Goal: Transaction & Acquisition: Purchase product/service

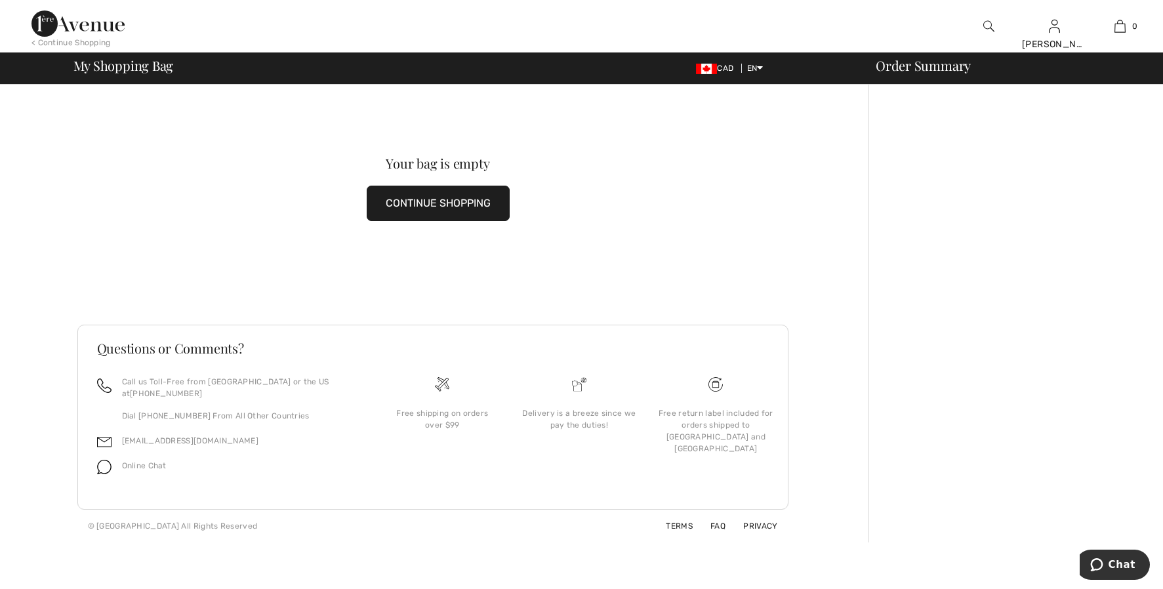
click at [451, 212] on button "CONTINUE SHOPPING" at bounding box center [438, 203] width 143 height 35
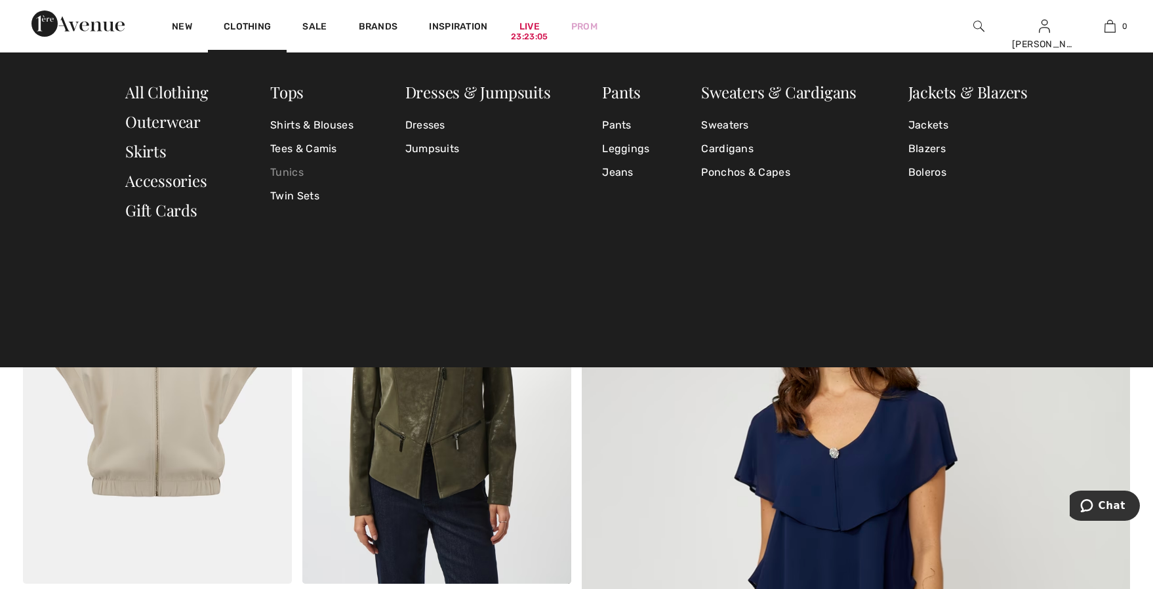
click at [285, 165] on link "Tunics" at bounding box center [311, 173] width 83 height 24
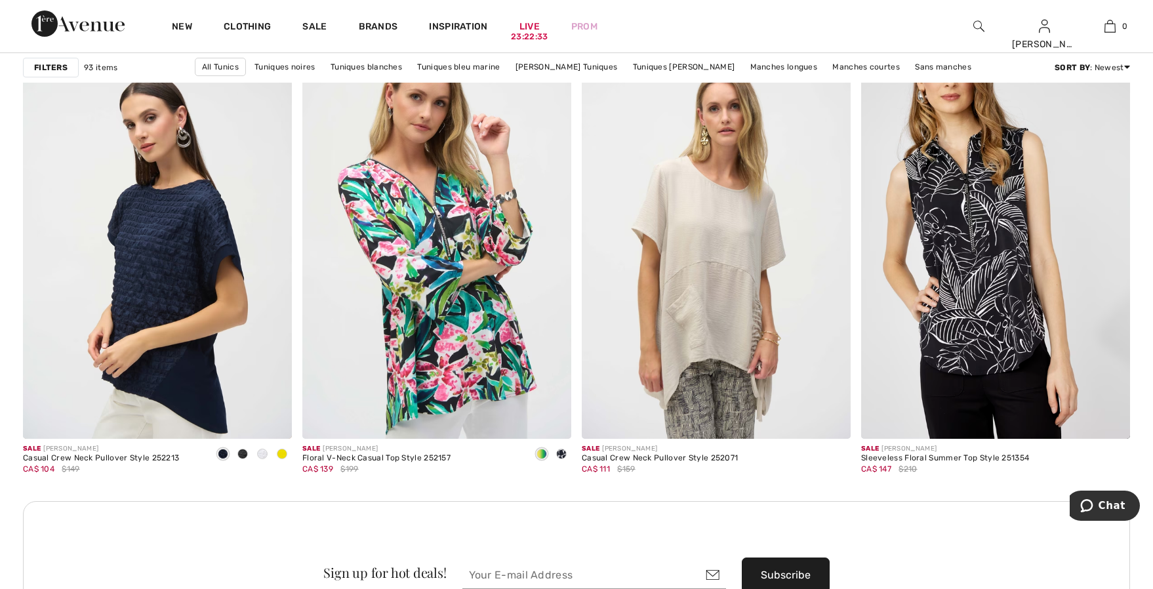
scroll to position [3083, 0]
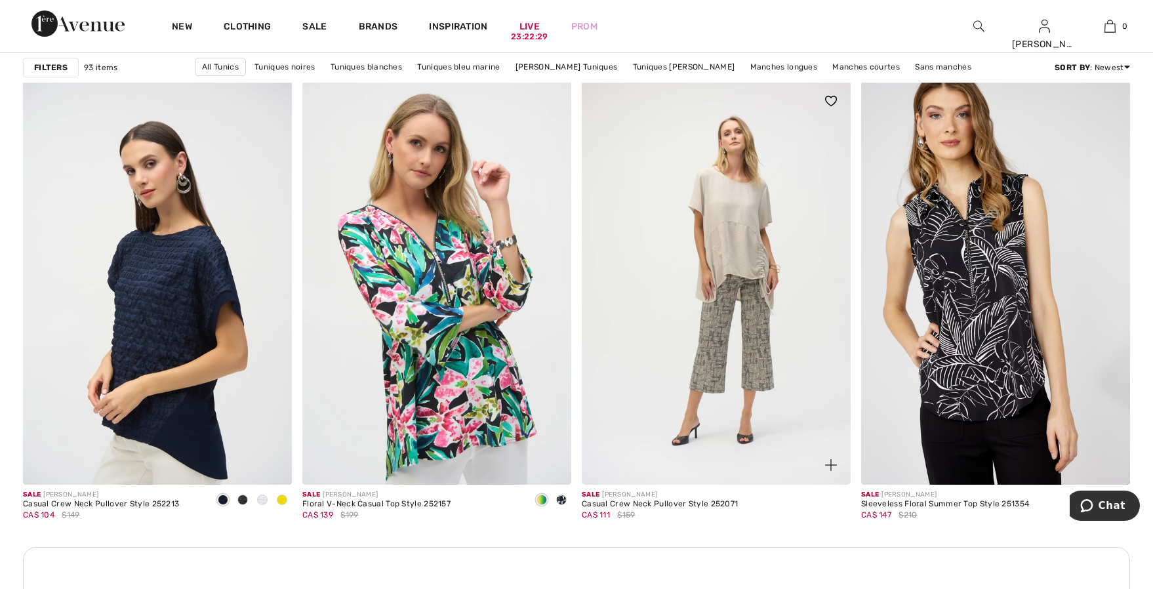
click at [746, 397] on img at bounding box center [716, 282] width 269 height 403
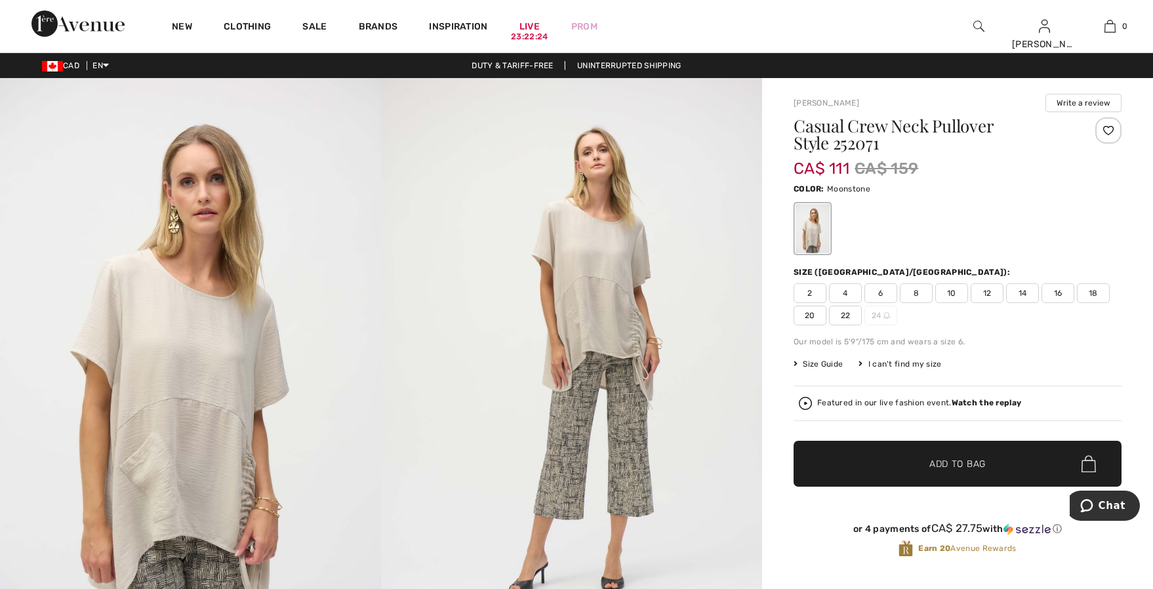
click at [1024, 290] on span "14" at bounding box center [1022, 293] width 33 height 20
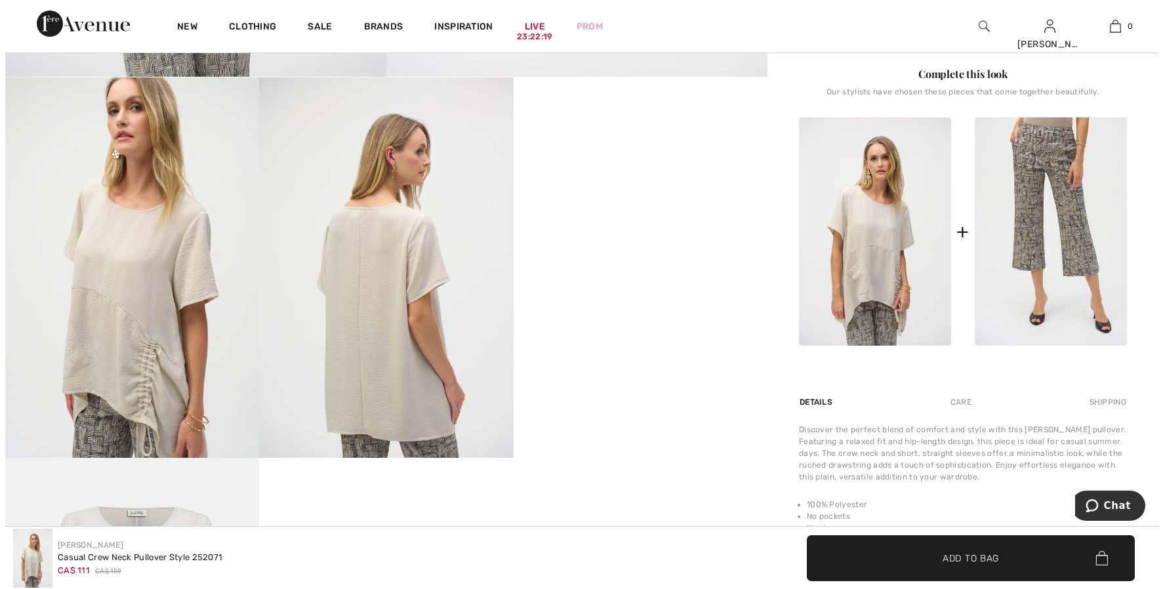
scroll to position [590, 0]
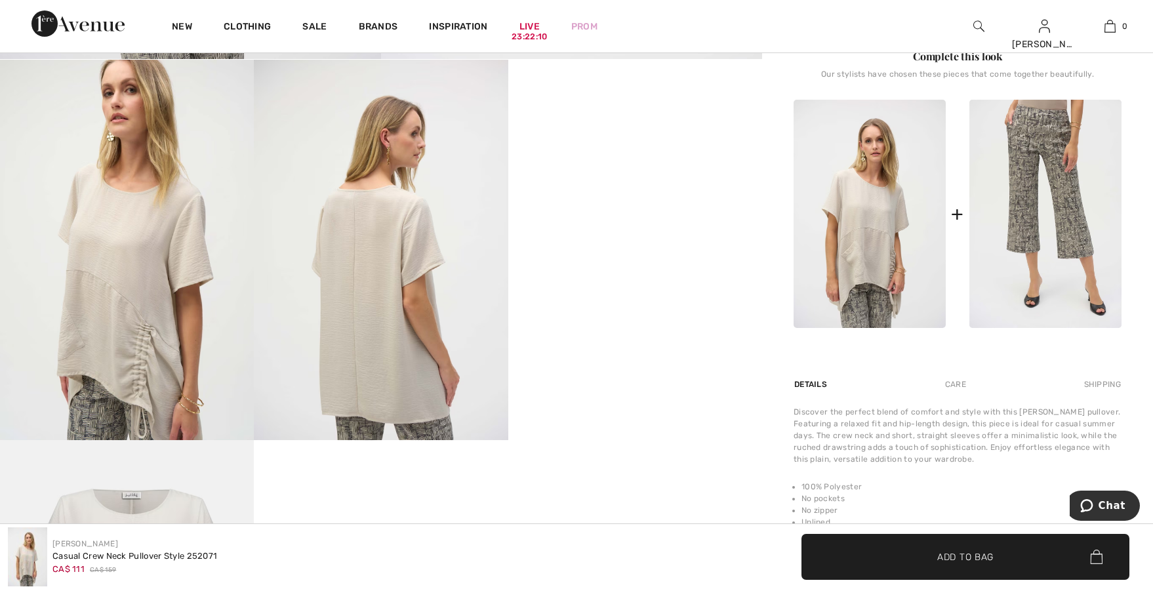
click at [416, 233] on img at bounding box center [381, 250] width 254 height 380
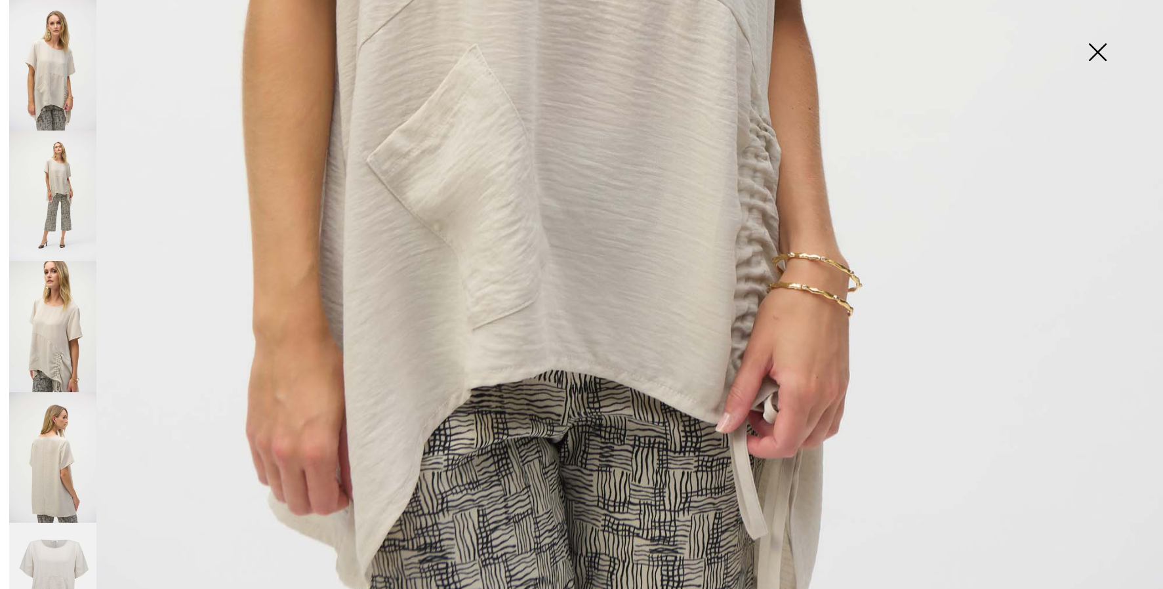
scroll to position [1049, 0]
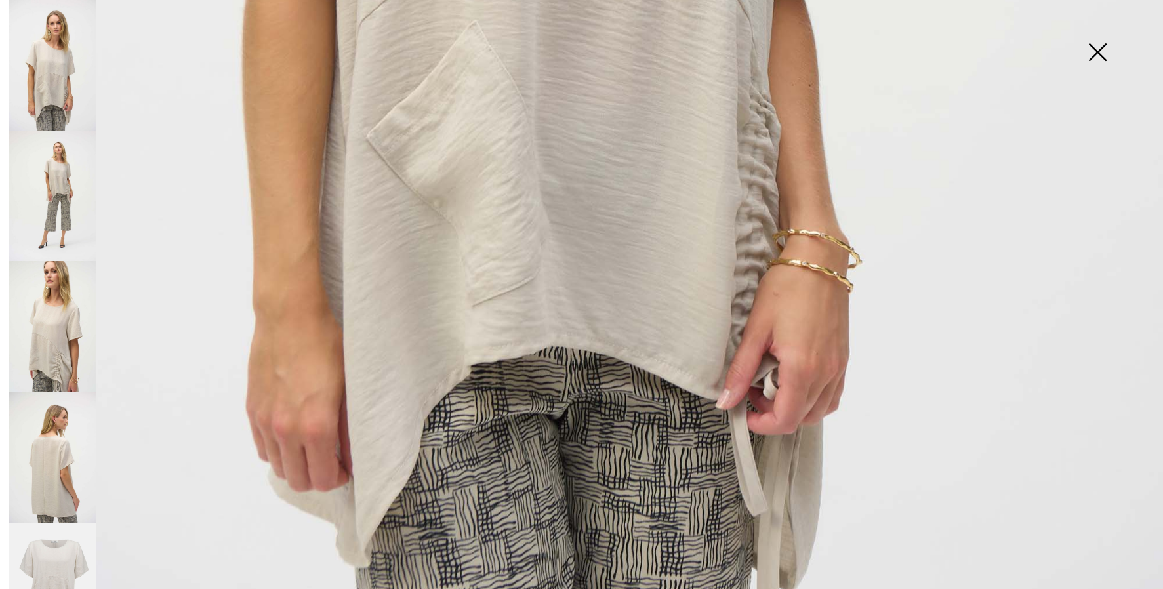
click at [60, 192] on img at bounding box center [52, 196] width 87 height 131
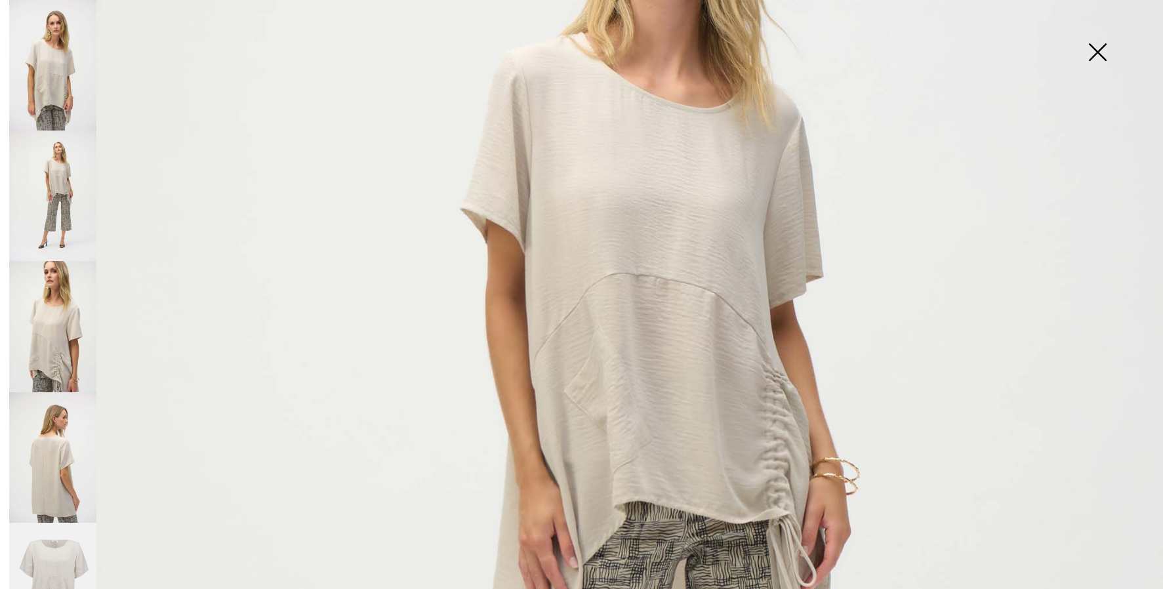
scroll to position [328, 0]
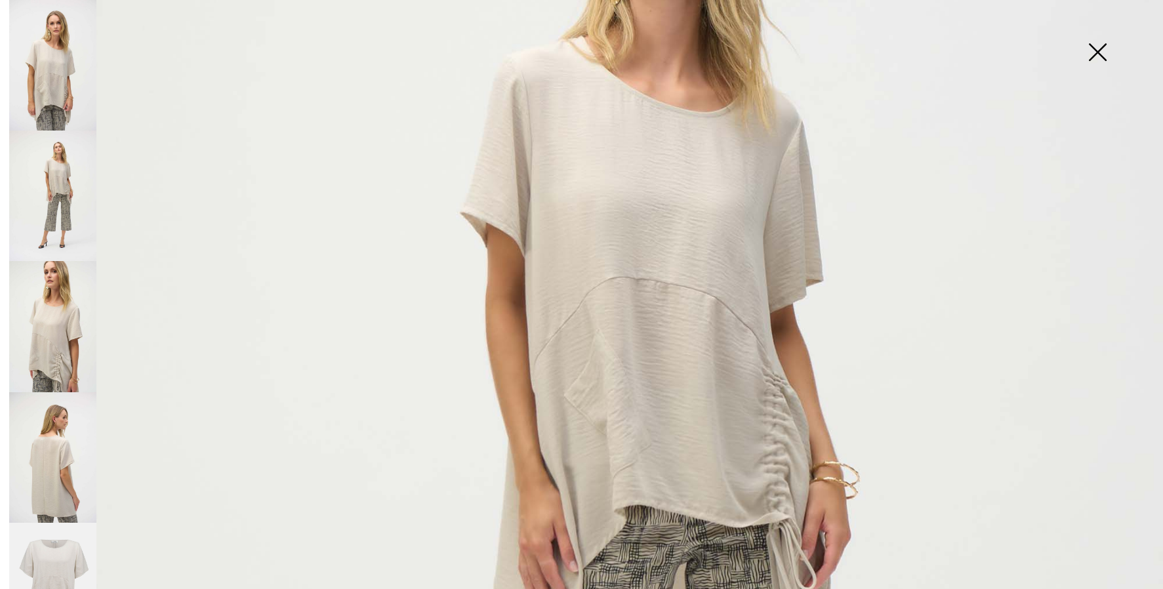
click at [69, 361] on img at bounding box center [52, 326] width 87 height 131
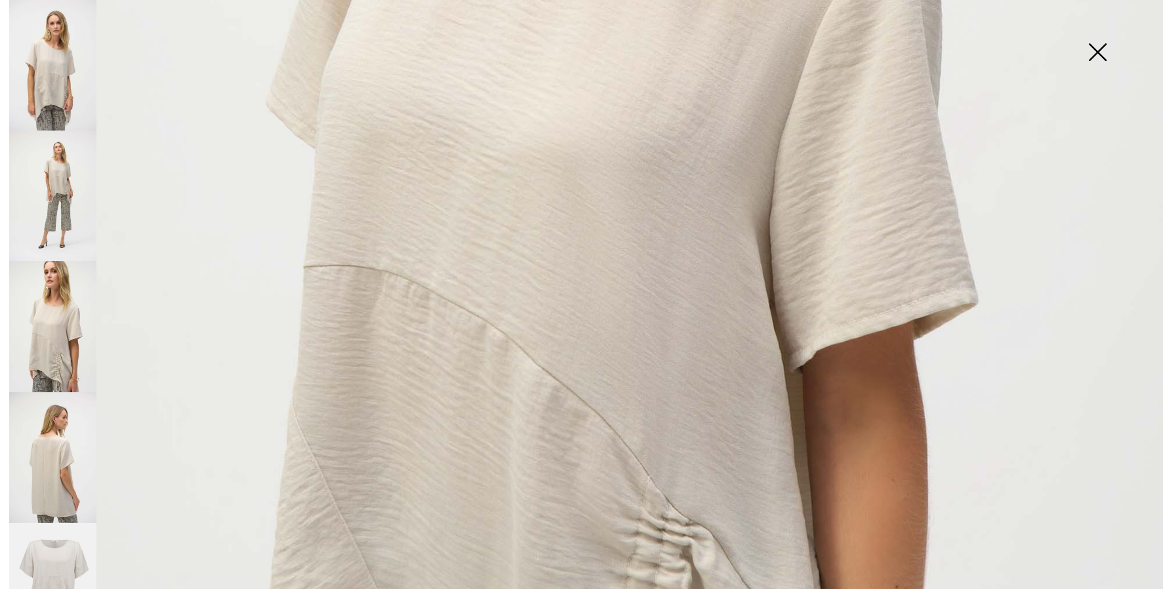
scroll to position [679, 0]
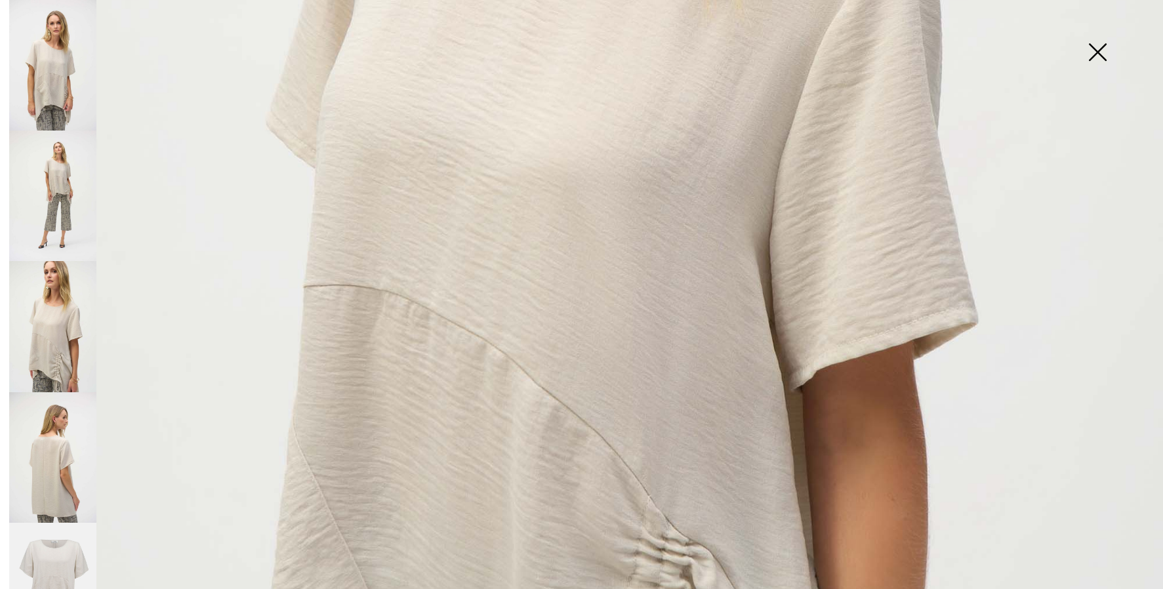
click at [1089, 55] on img at bounding box center [1097, 54] width 66 height 68
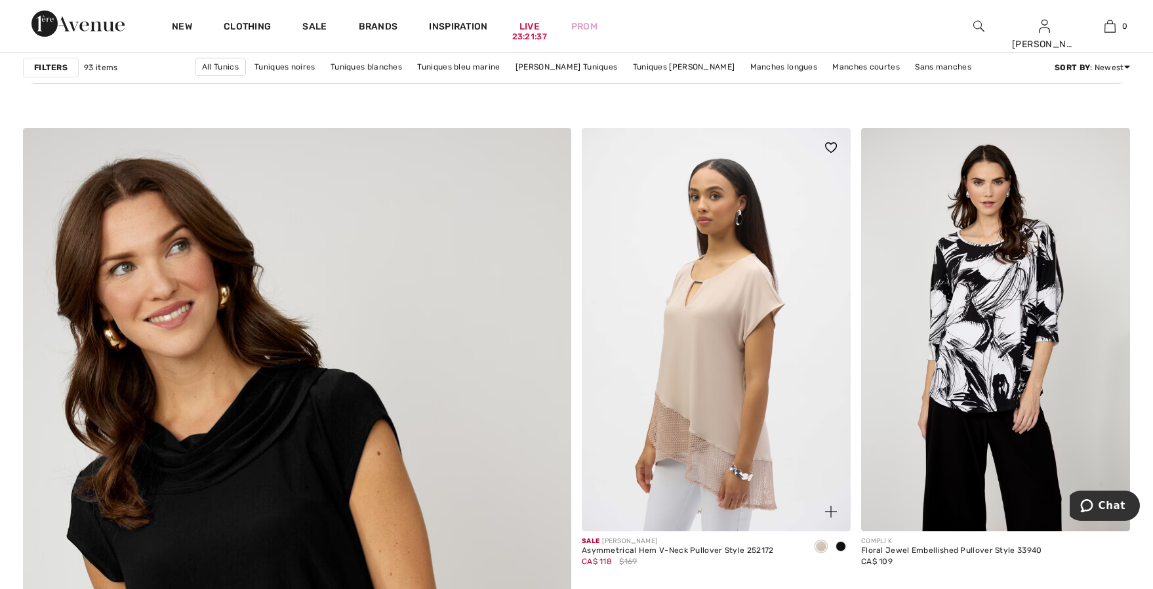
scroll to position [3673, 0]
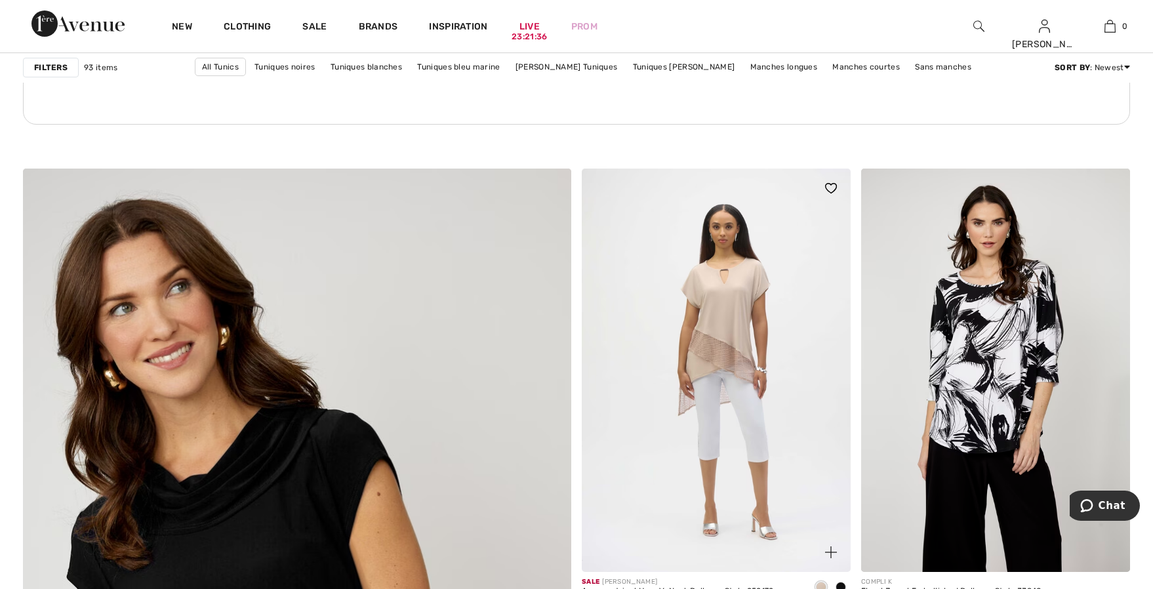
click at [738, 378] on img at bounding box center [716, 370] width 269 height 403
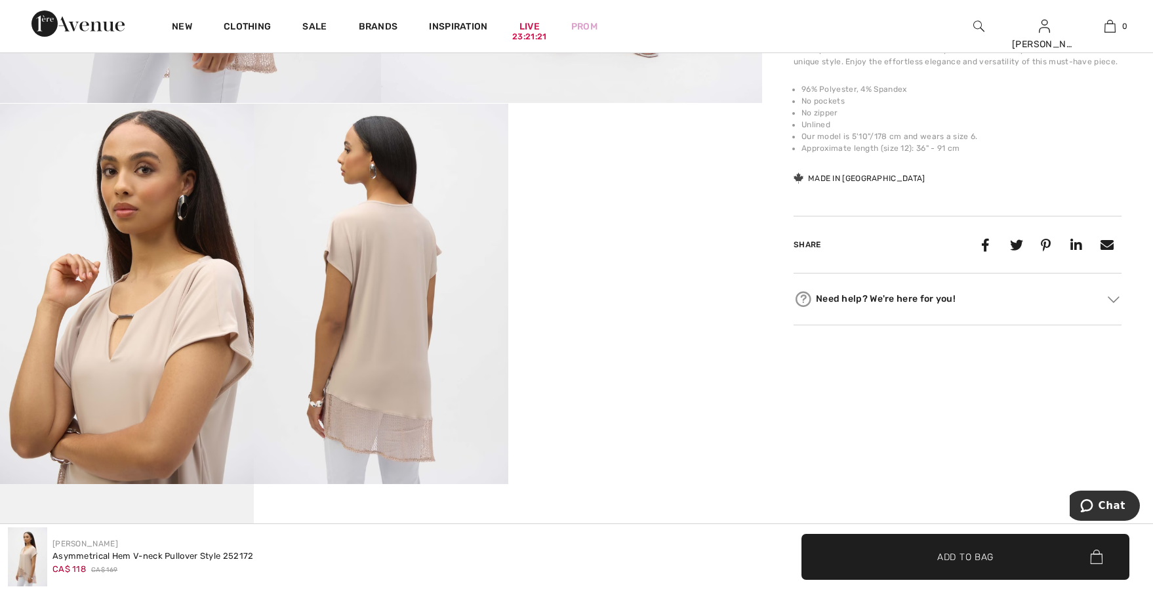
scroll to position [525, 0]
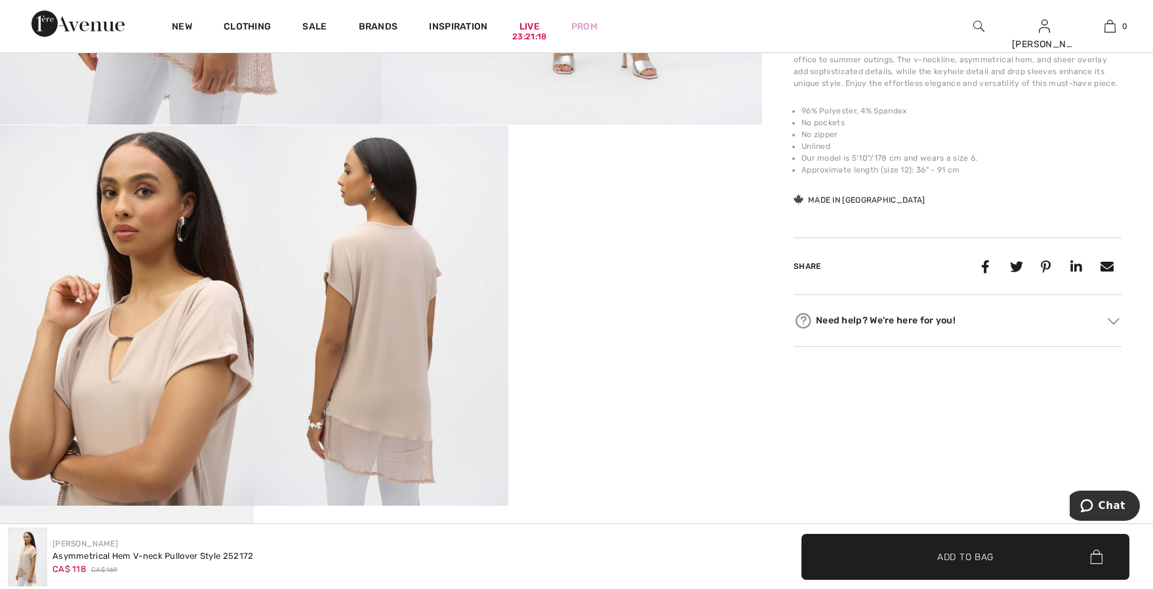
click at [939, 412] on div "[PERSON_NAME] 2 Reviews 2 Reviews Asymmetrical Hem V-neck Pullover Style 252172…" at bounding box center [957, 227] width 391 height 1349
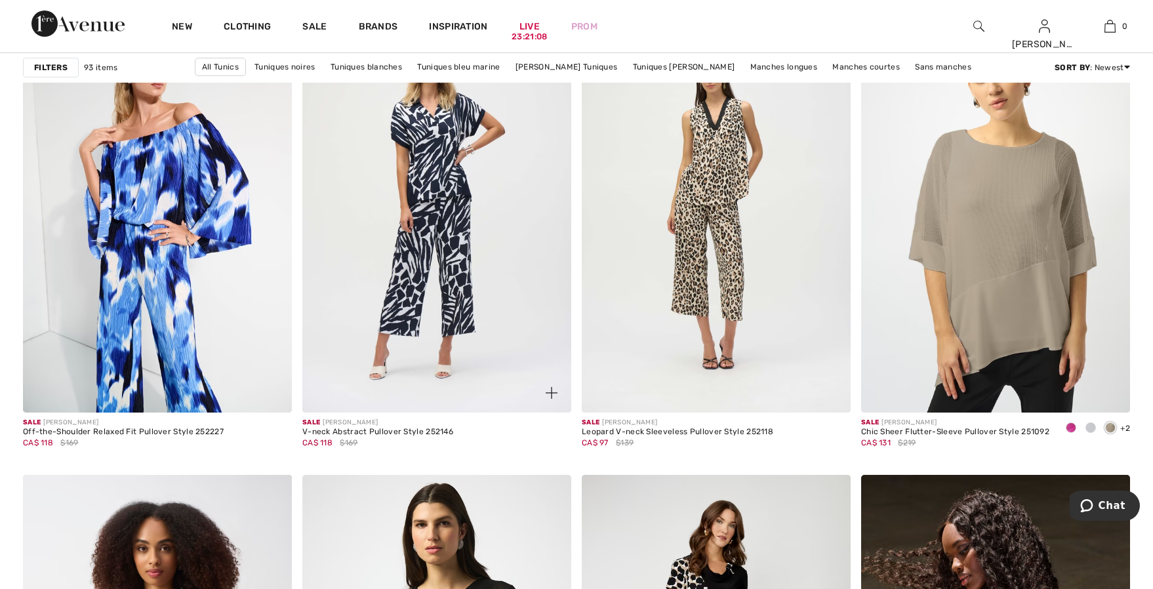
scroll to position [4722, 0]
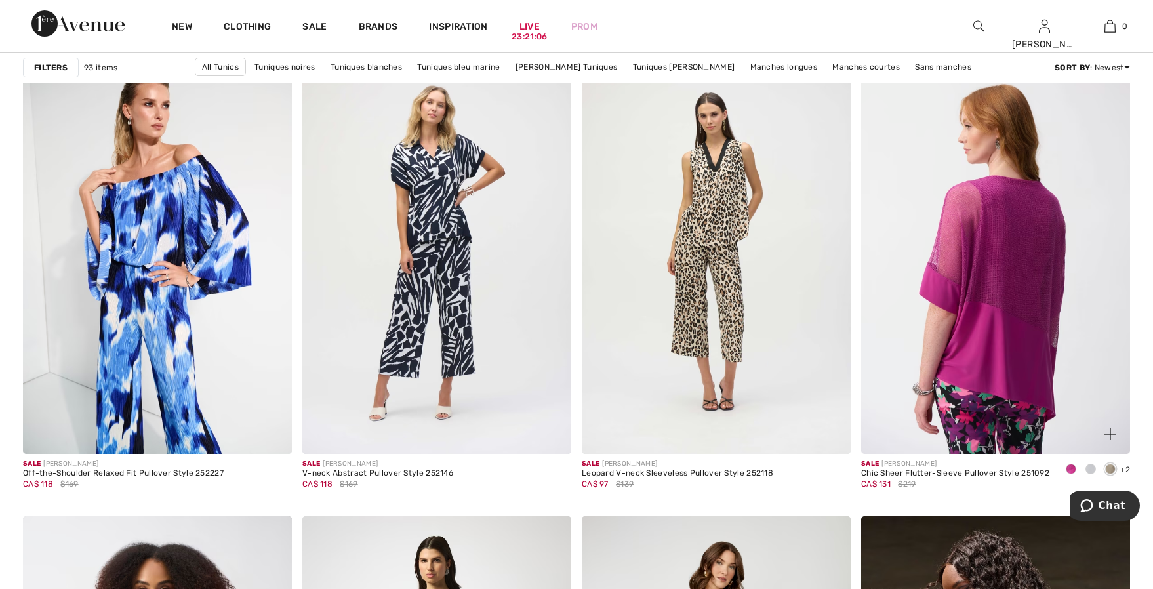
click at [929, 329] on img at bounding box center [995, 252] width 269 height 403
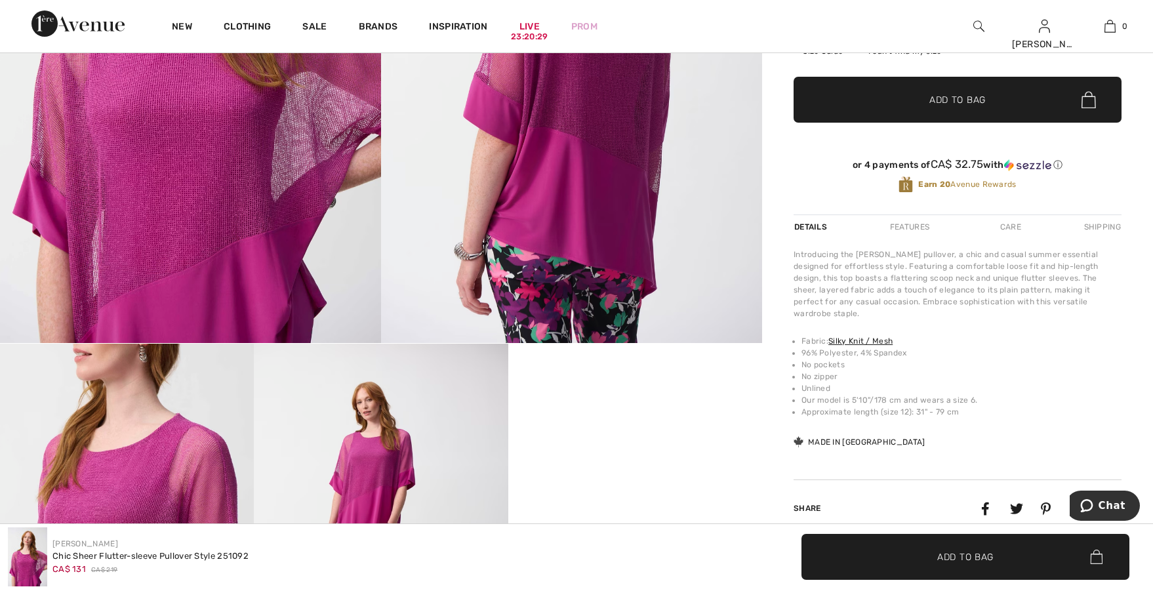
scroll to position [131, 0]
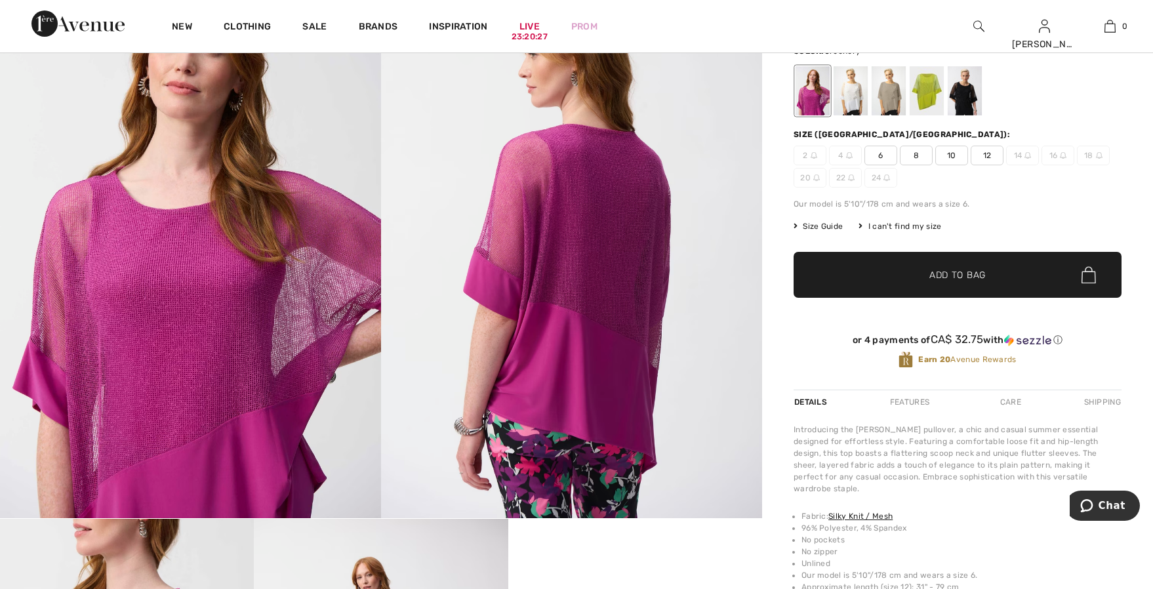
click at [929, 103] on div at bounding box center [927, 90] width 34 height 49
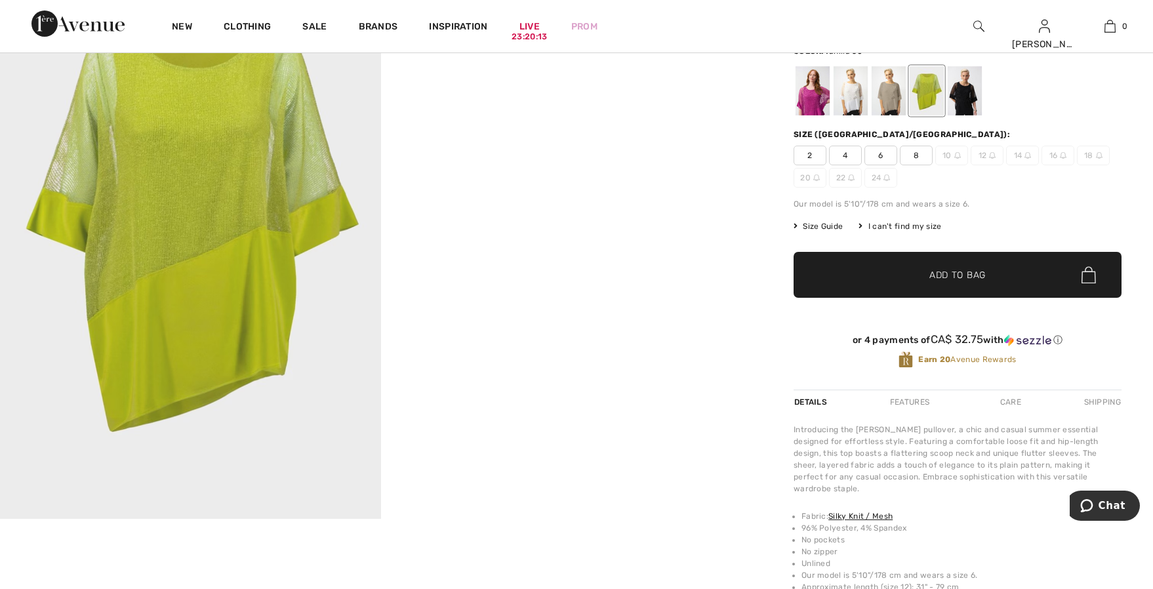
click at [862, 103] on div at bounding box center [851, 90] width 34 height 49
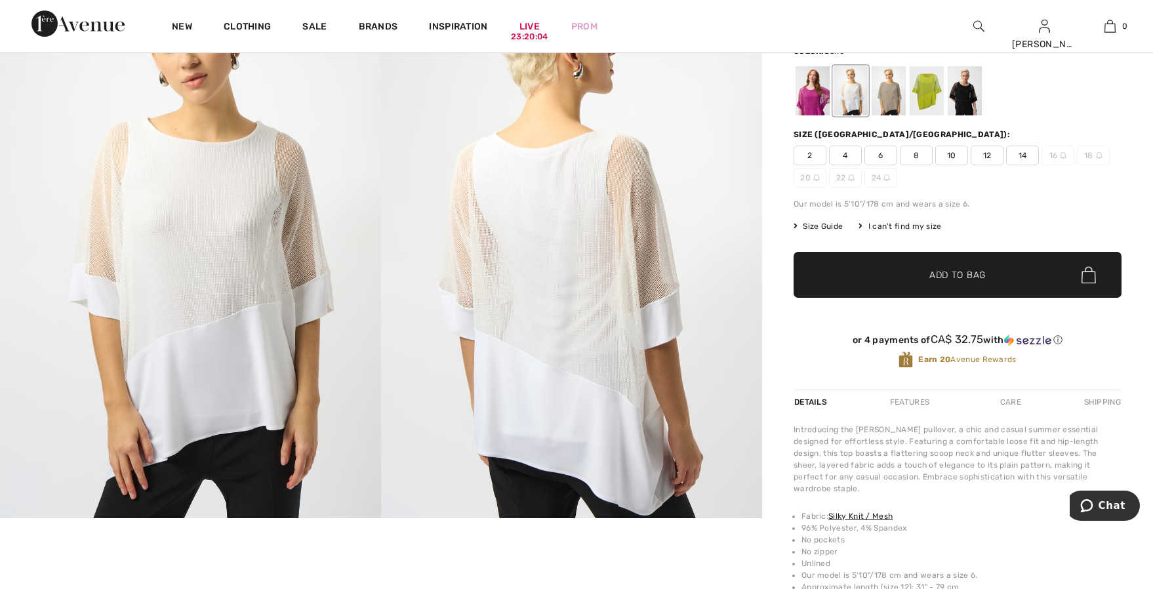
click at [884, 100] on div at bounding box center [889, 90] width 34 height 49
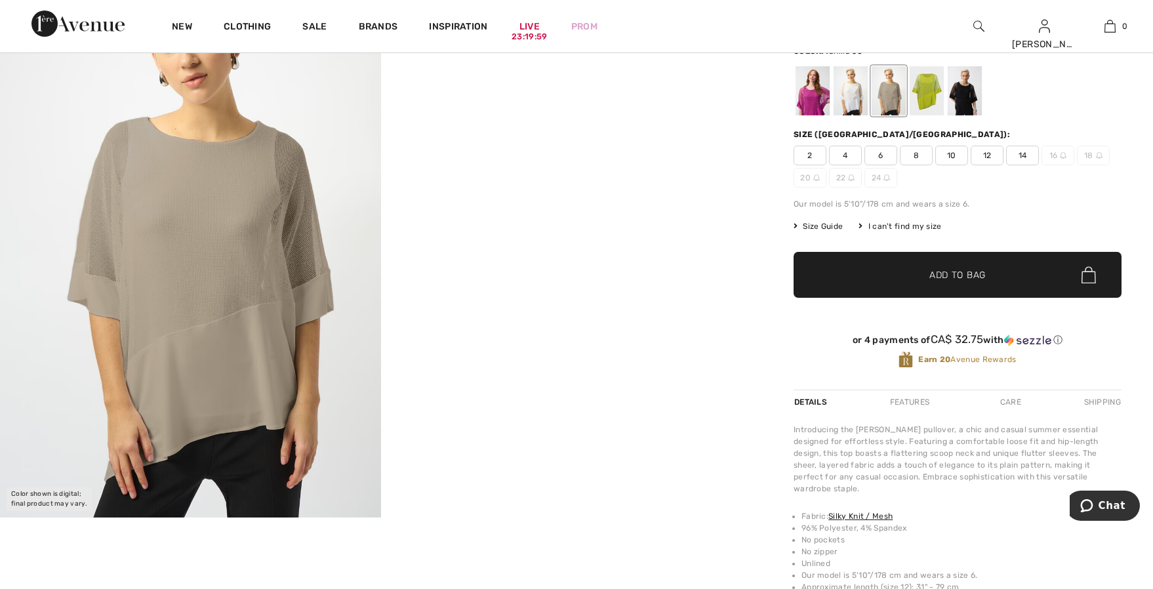
click at [856, 101] on div at bounding box center [851, 90] width 34 height 49
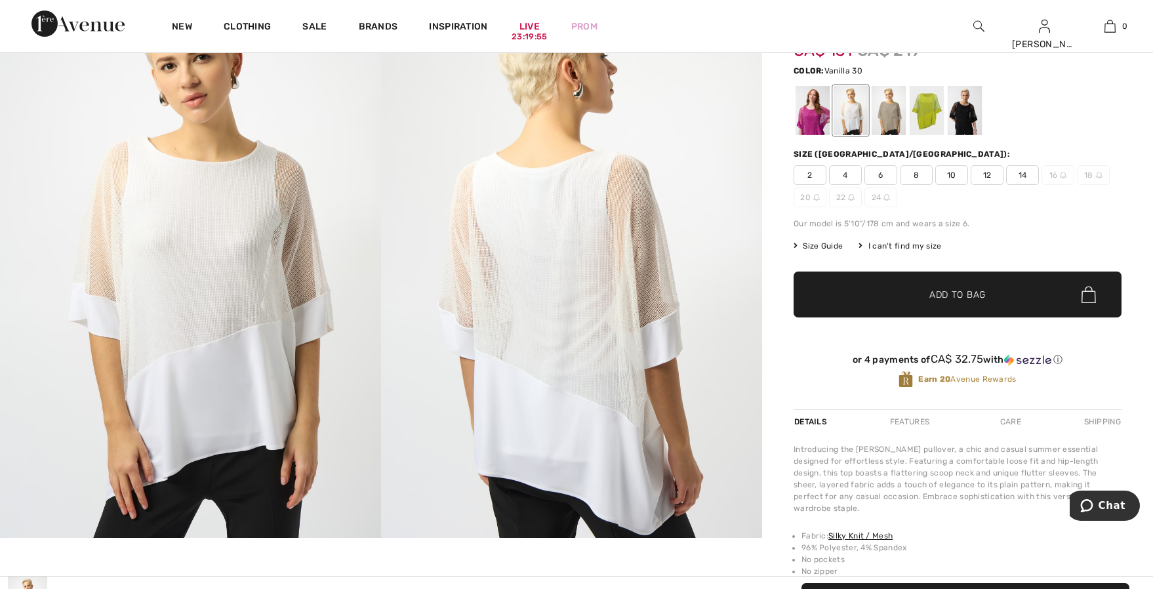
scroll to position [66, 0]
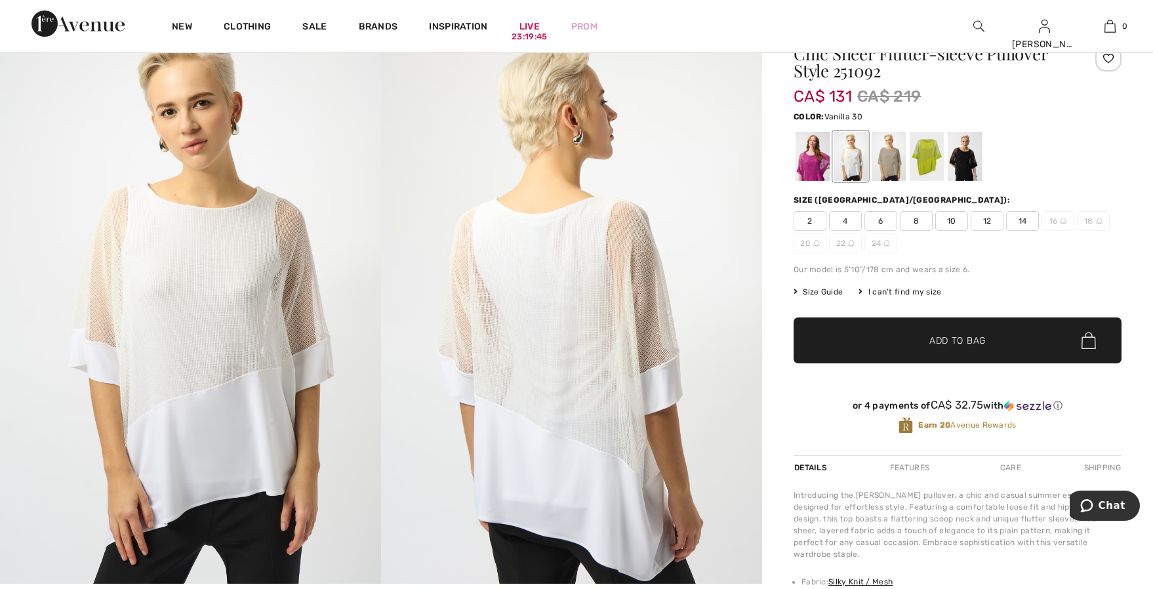
click at [1019, 216] on span "14" at bounding box center [1022, 221] width 33 height 20
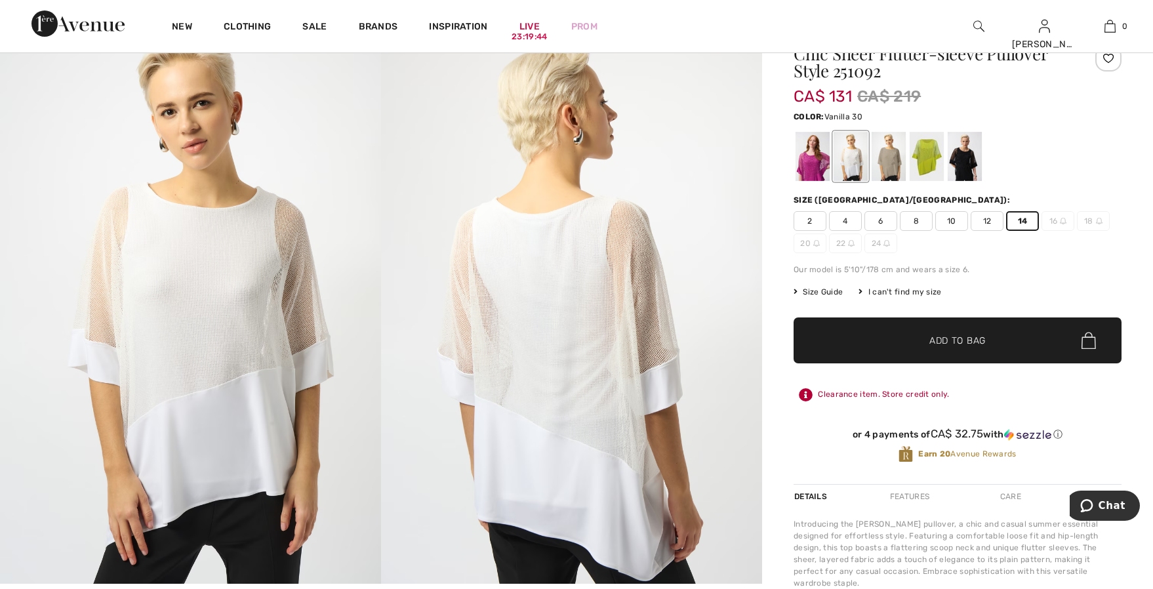
click at [990, 344] on span "✔ Added to Bag Add to Bag" at bounding box center [958, 340] width 328 height 46
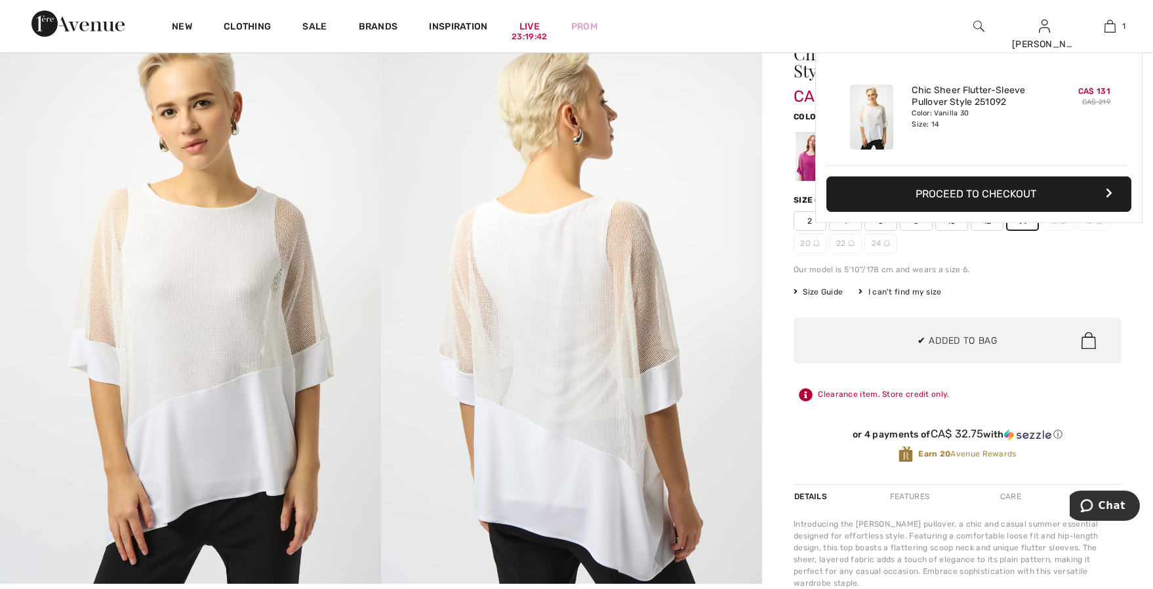
scroll to position [0, 0]
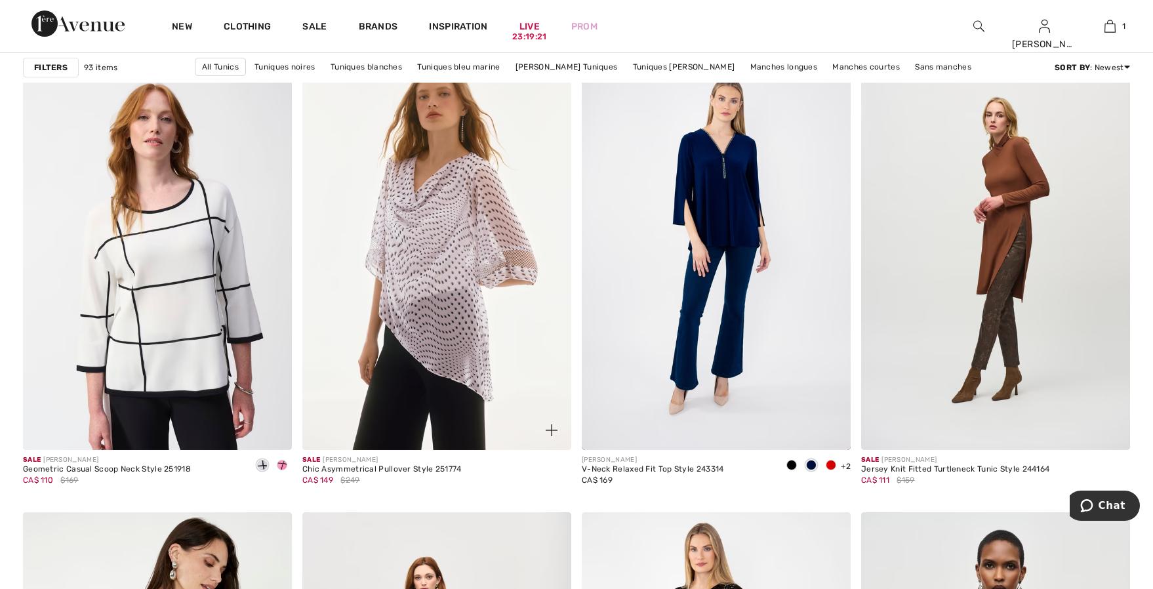
scroll to position [6296, 0]
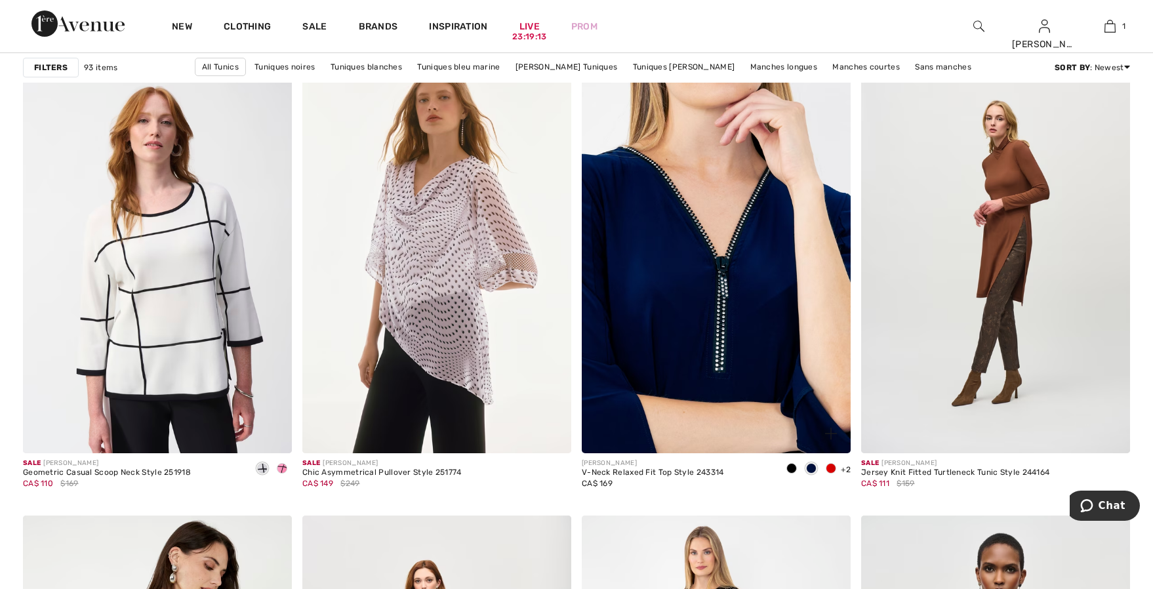
click at [733, 340] on img at bounding box center [716, 251] width 269 height 403
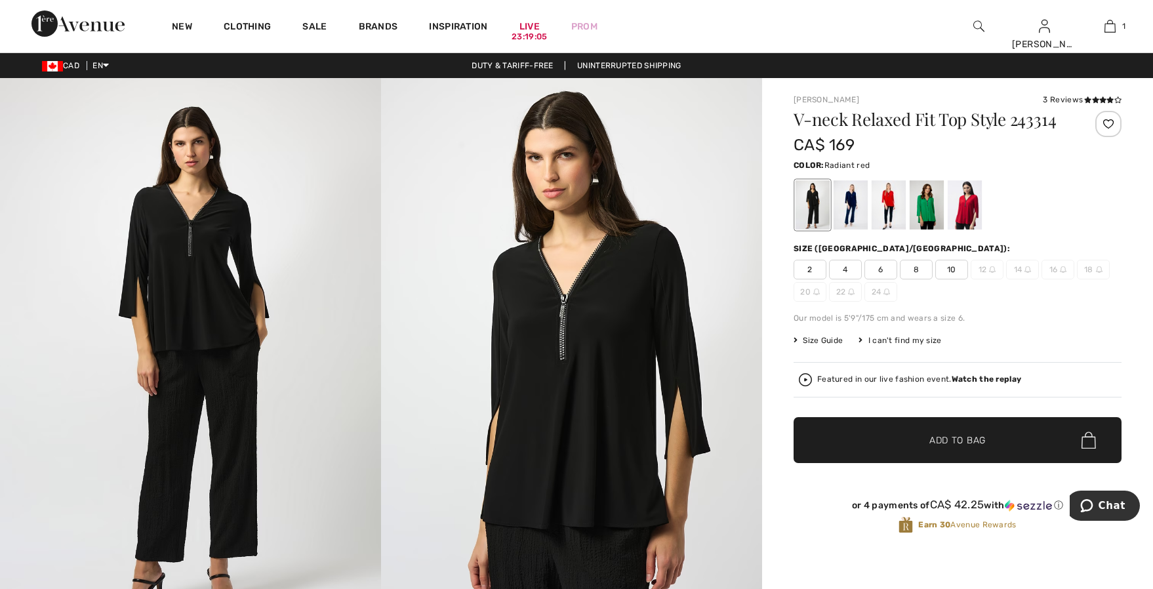
click at [977, 218] on div at bounding box center [965, 204] width 34 height 49
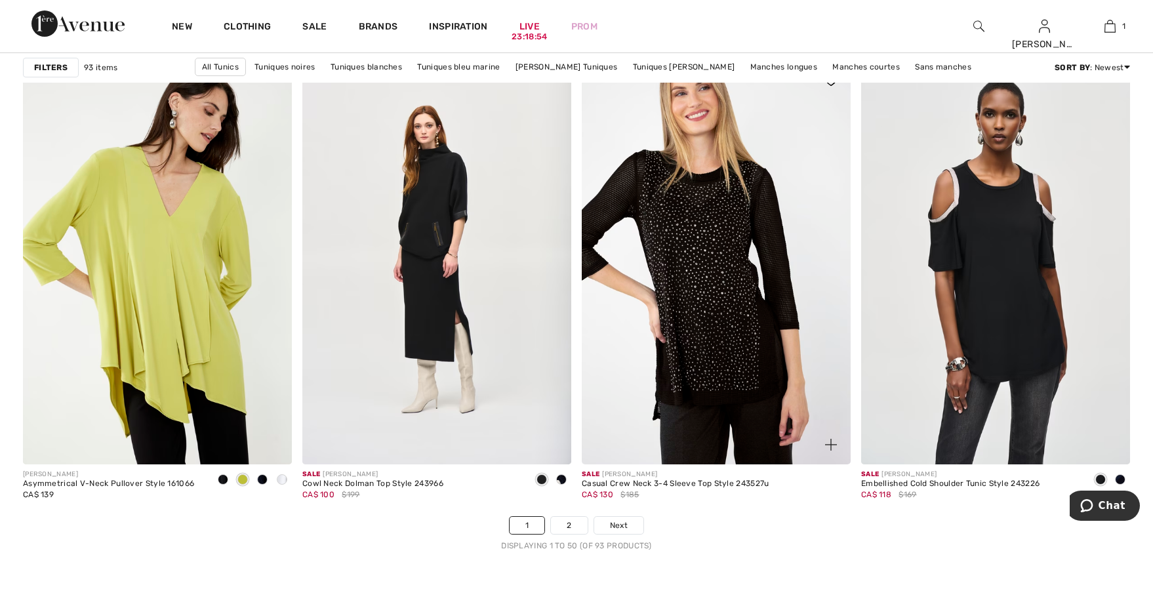
scroll to position [6755, 0]
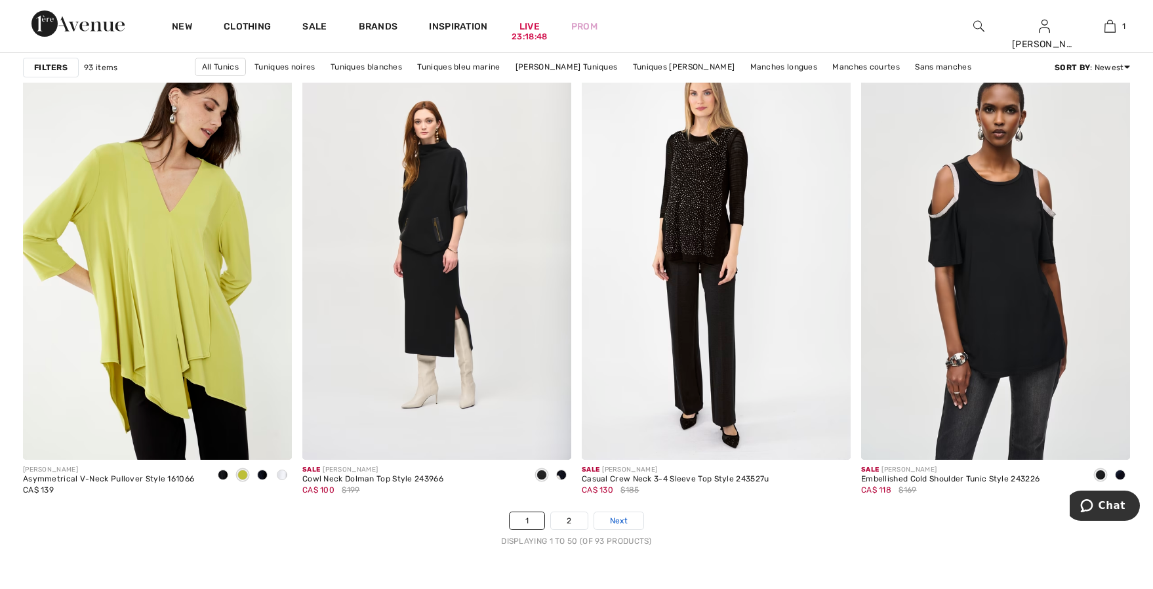
click at [621, 523] on span "Next" at bounding box center [619, 521] width 18 height 12
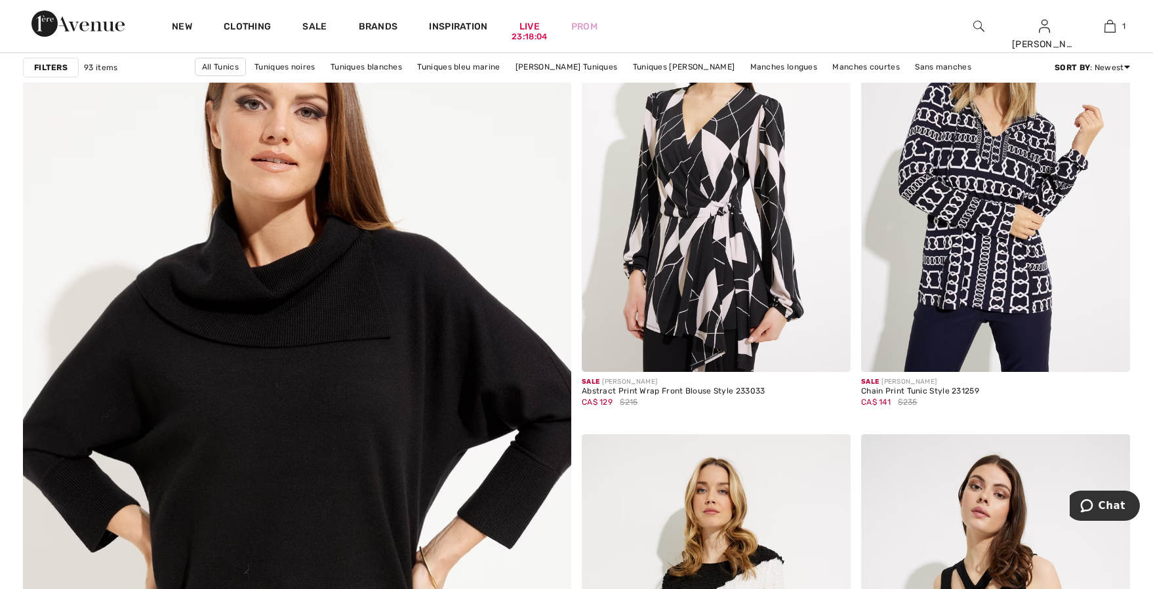
scroll to position [3673, 0]
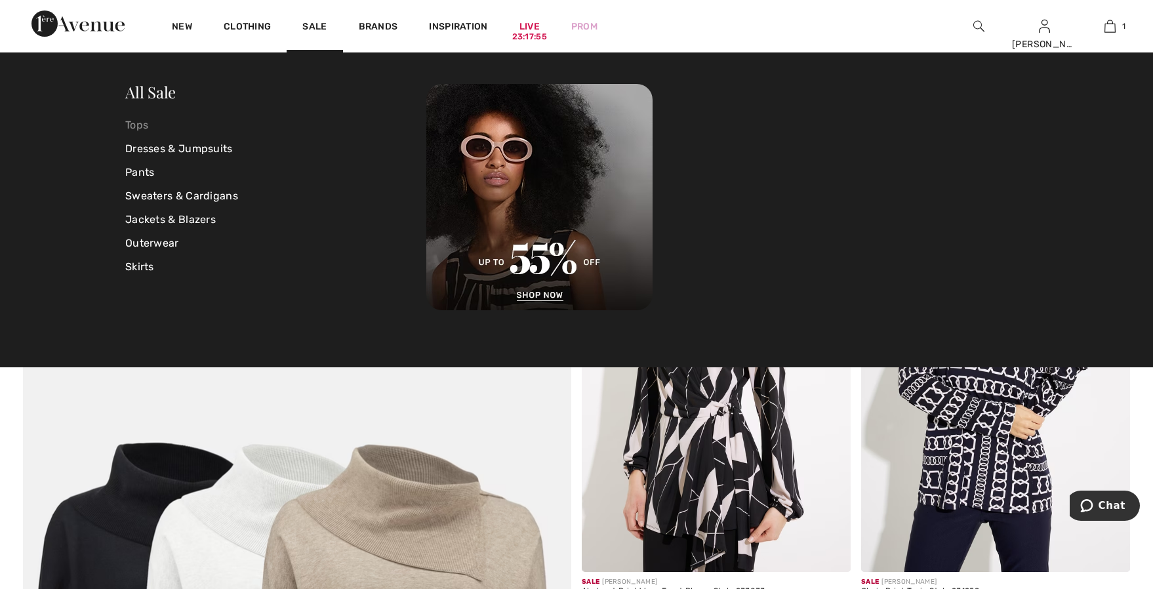
click at [131, 130] on link "Tops" at bounding box center [275, 125] width 301 height 24
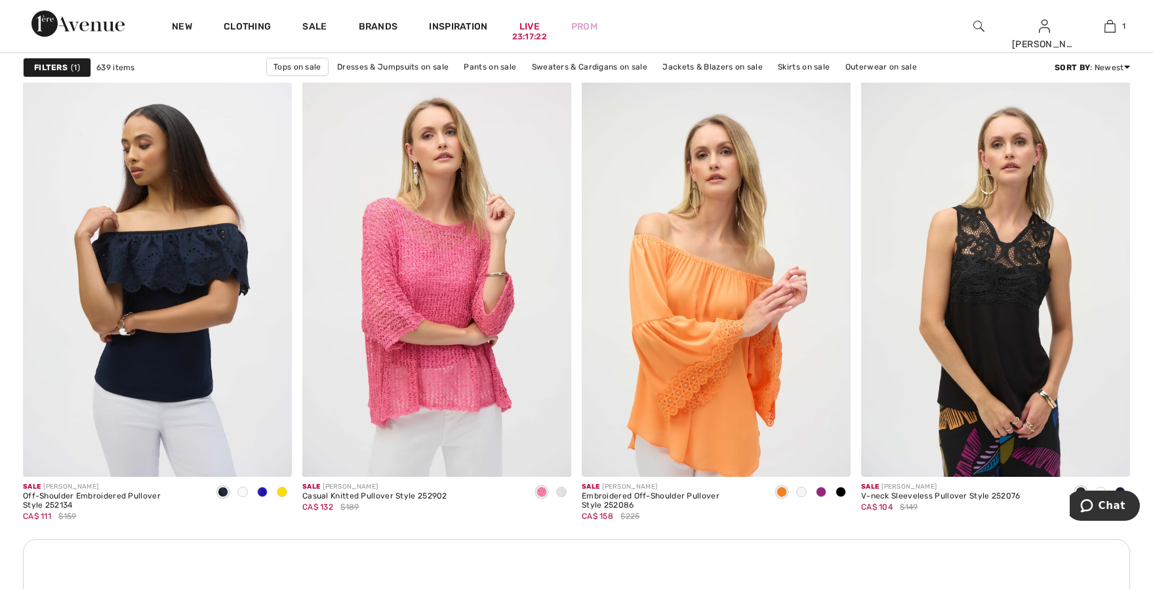
scroll to position [3148, 0]
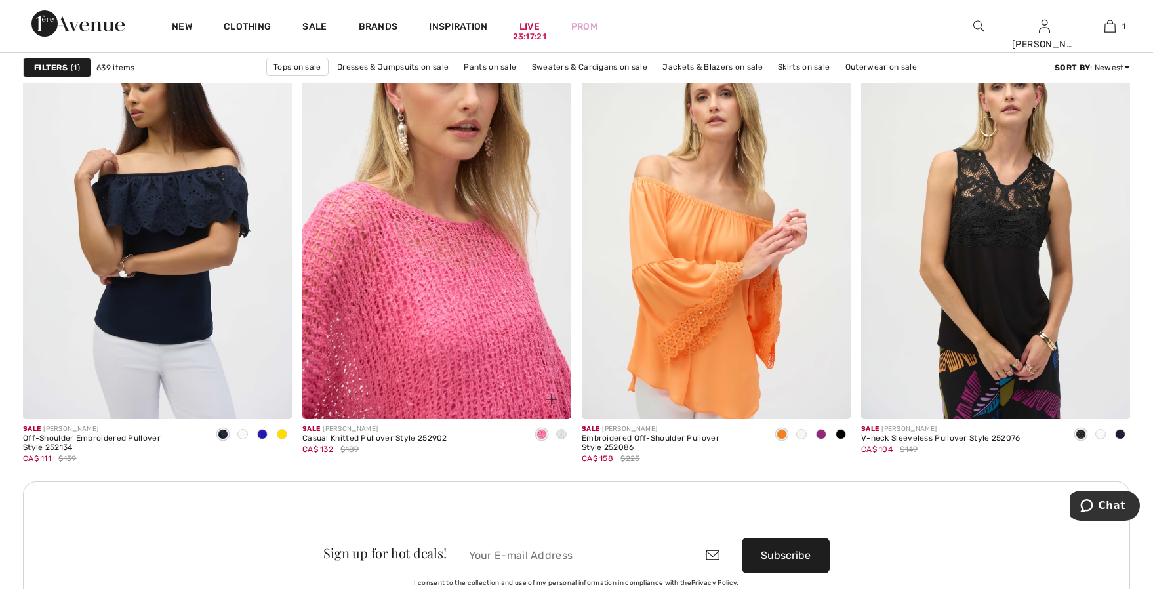
click at [470, 367] on img at bounding box center [436, 217] width 269 height 403
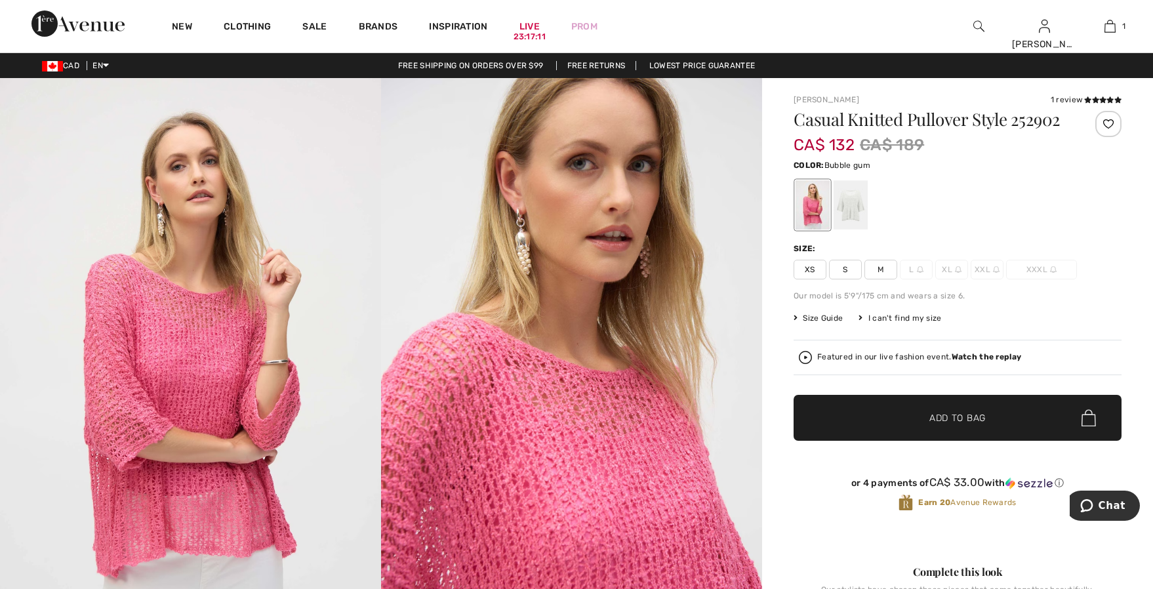
click at [838, 319] on span "Size Guide" at bounding box center [818, 318] width 49 height 12
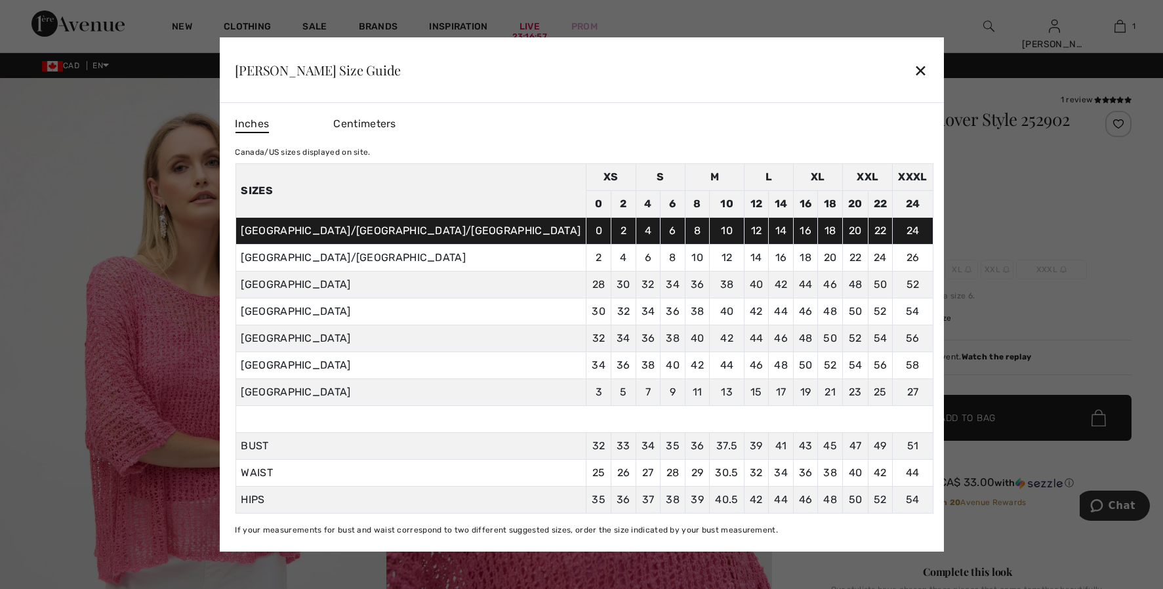
click at [1080, 188] on div at bounding box center [581, 294] width 1163 height 589
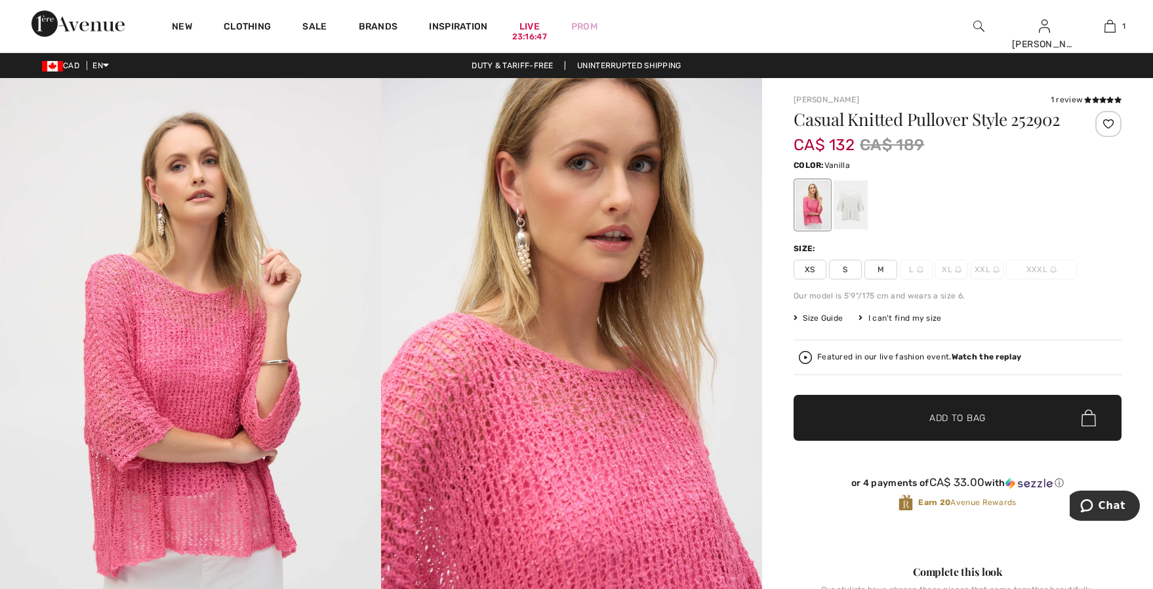
click at [852, 210] on div at bounding box center [851, 204] width 34 height 49
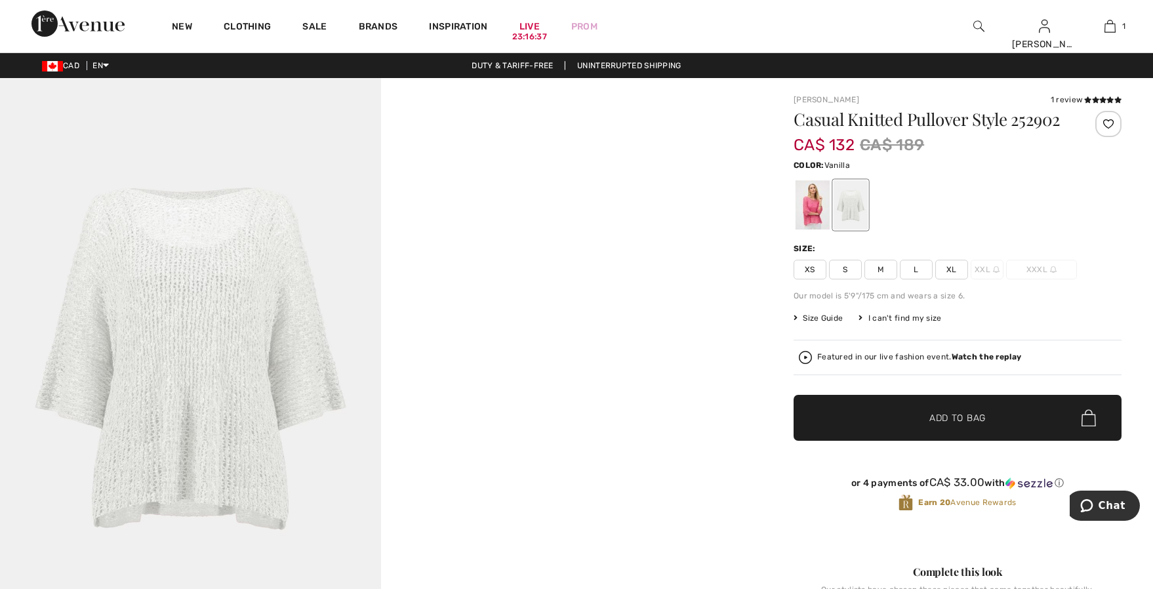
click at [211, 361] on img at bounding box center [190, 364] width 381 height 572
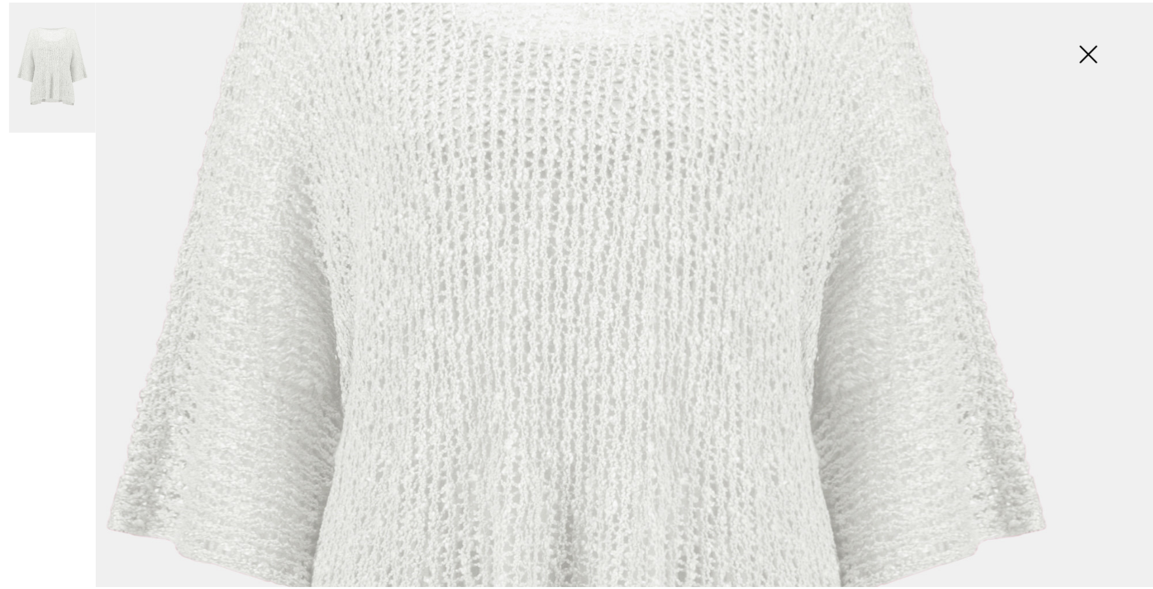
scroll to position [459, 0]
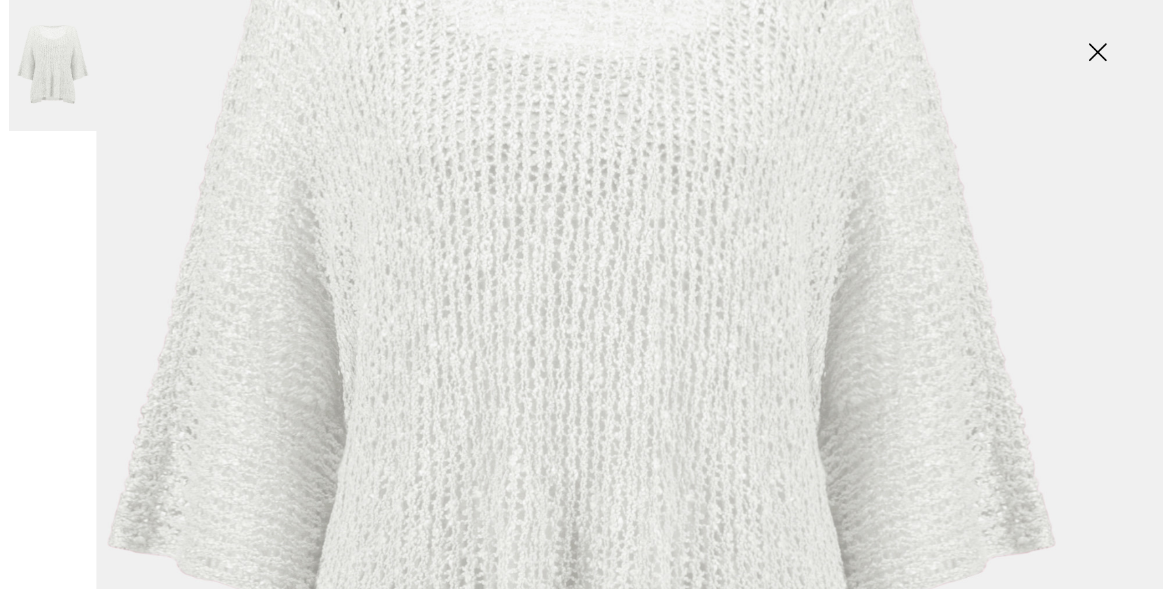
click at [1100, 56] on img at bounding box center [1097, 54] width 66 height 68
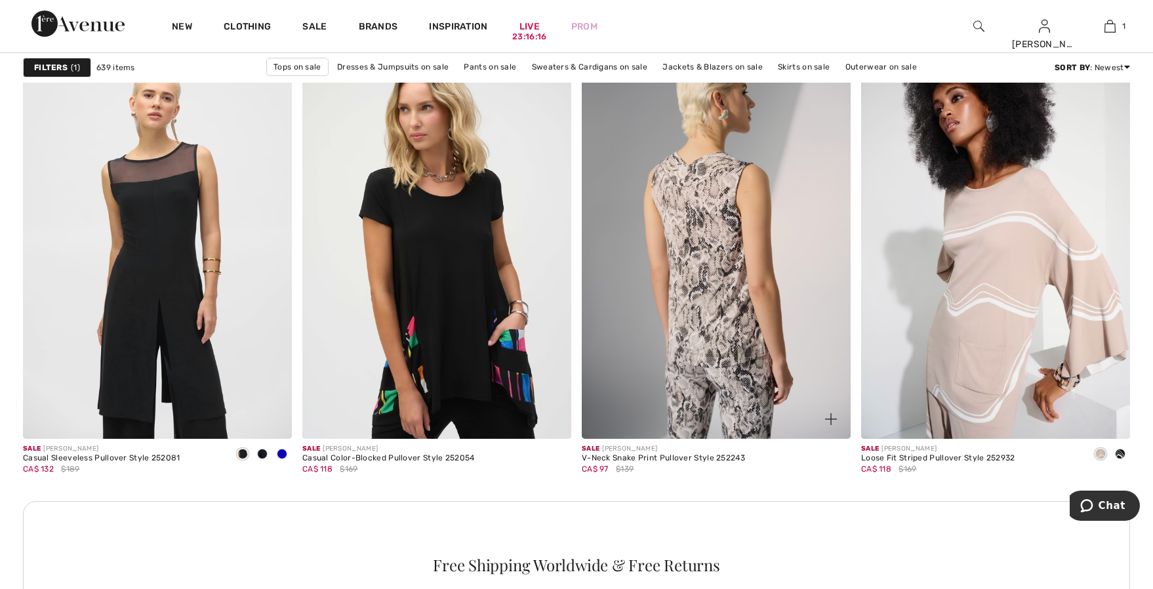
scroll to position [5247, 0]
